Goal: Find specific fact: Find specific fact

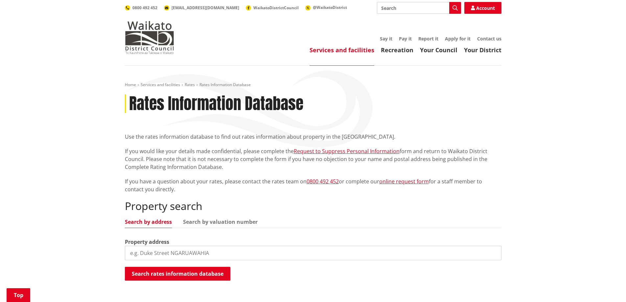
scroll to position [131, 0]
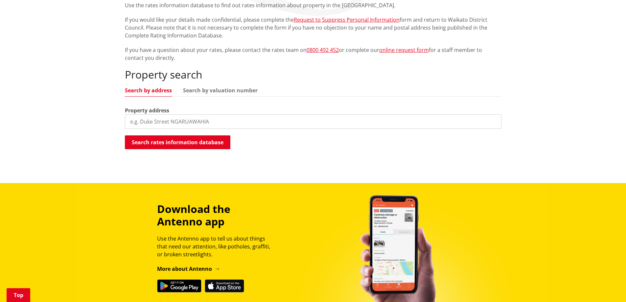
click at [139, 123] on input "search" at bounding box center [313, 121] width 376 height 14
drag, startPoint x: 139, startPoint y: 123, endPoint x: 303, endPoint y: 150, distance: 166.4
click at [303, 150] on div "Home Services and facilities Rates Rates Information Database Rates Information…" at bounding box center [313, 54] width 386 height 206
click at [170, 120] on input "29a Dominion r" at bounding box center [313, 121] width 376 height 14
type input "29a Dominion"
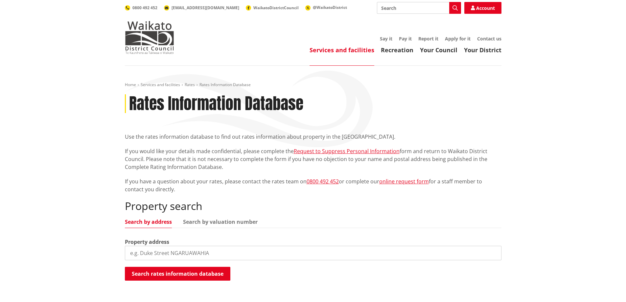
scroll to position [131, 0]
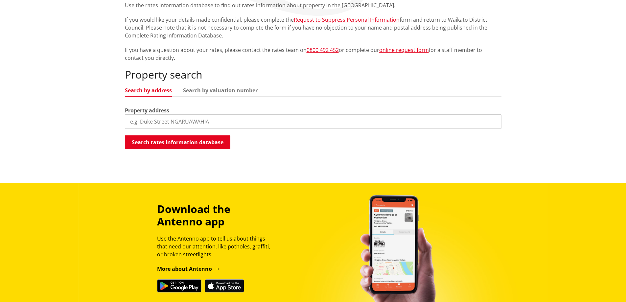
click at [126, 120] on input "search" at bounding box center [313, 121] width 376 height 14
type input "[STREET_ADDRESS]"
click at [173, 143] on button "Search rates information database" at bounding box center [177, 142] width 105 height 14
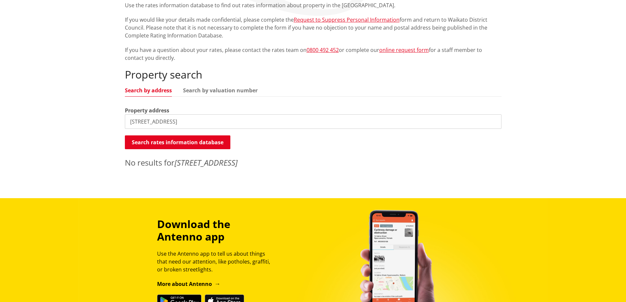
scroll to position [0, 0]
